Goal: Information Seeking & Learning: Check status

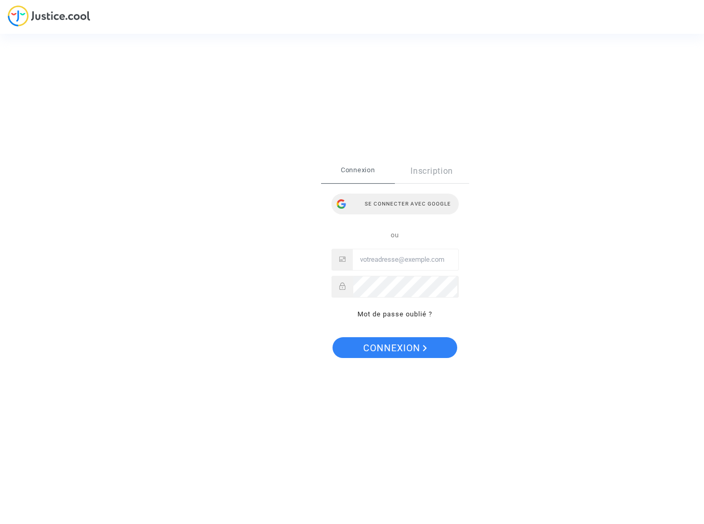
click at [449, 200] on div "Se connecter avec Google" at bounding box center [395, 203] width 127 height 21
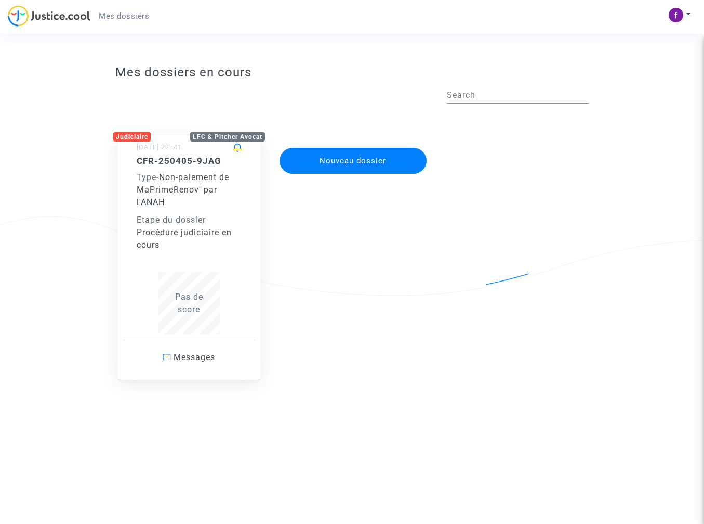
click at [177, 258] on div "CFR-250405-9JAG Type - Non-paiement de MaPrimeRenov' par l'ANAH Etape du dossie…" at bounding box center [189, 244] width 105 height 179
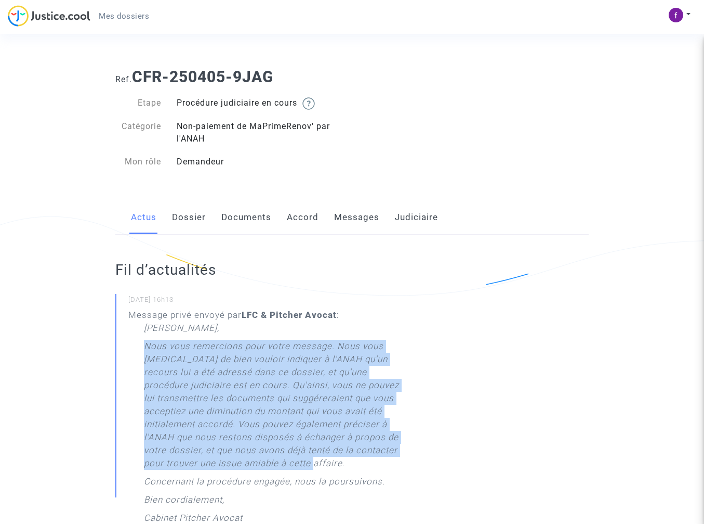
drag, startPoint x: 147, startPoint y: 346, endPoint x: 340, endPoint y: 463, distance: 225.7
click at [340, 463] on p "Nous vous remercions pour votre message. Nous vous [MEDICAL_DATA] de bien voulo…" at bounding box center [272, 406] width 256 height 135
copy p "Nous vous remercions pour votre message. Nous vous [MEDICAL_DATA] de bien voulo…"
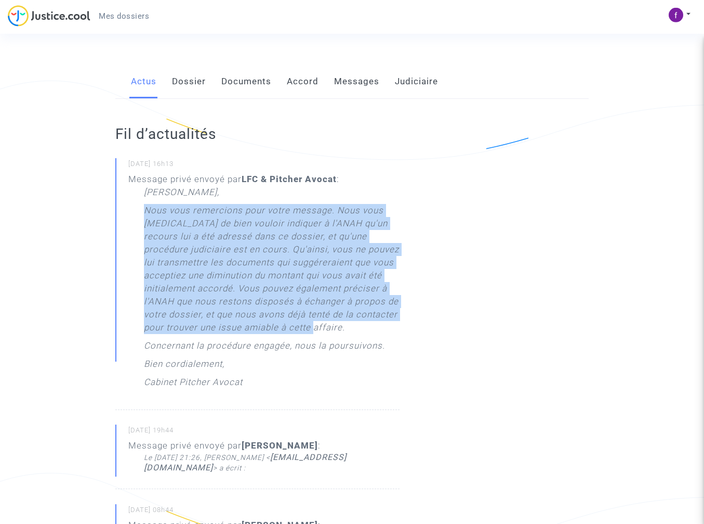
scroll to position [134, 0]
